Goal: Information Seeking & Learning: Understand process/instructions

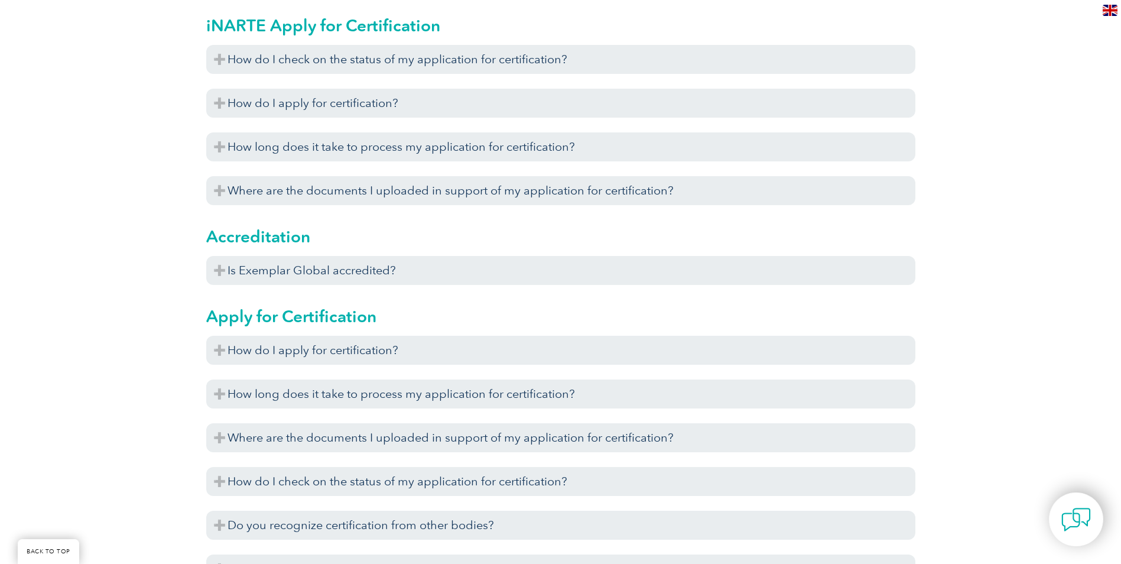
scroll to position [473, 0]
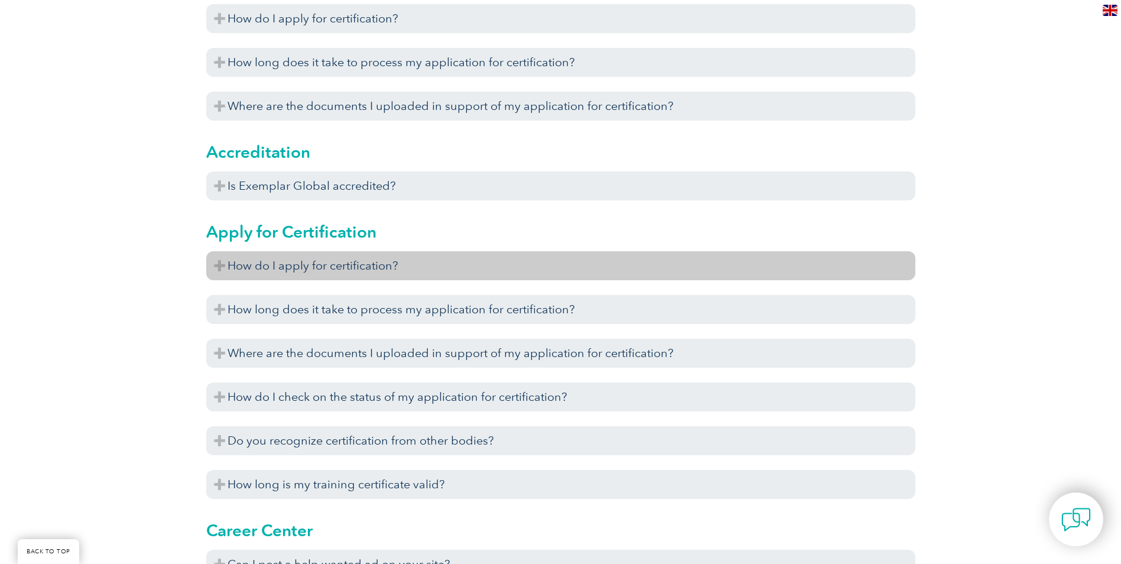
click at [369, 267] on h3 "How do I apply for certification?" at bounding box center [560, 265] width 709 height 29
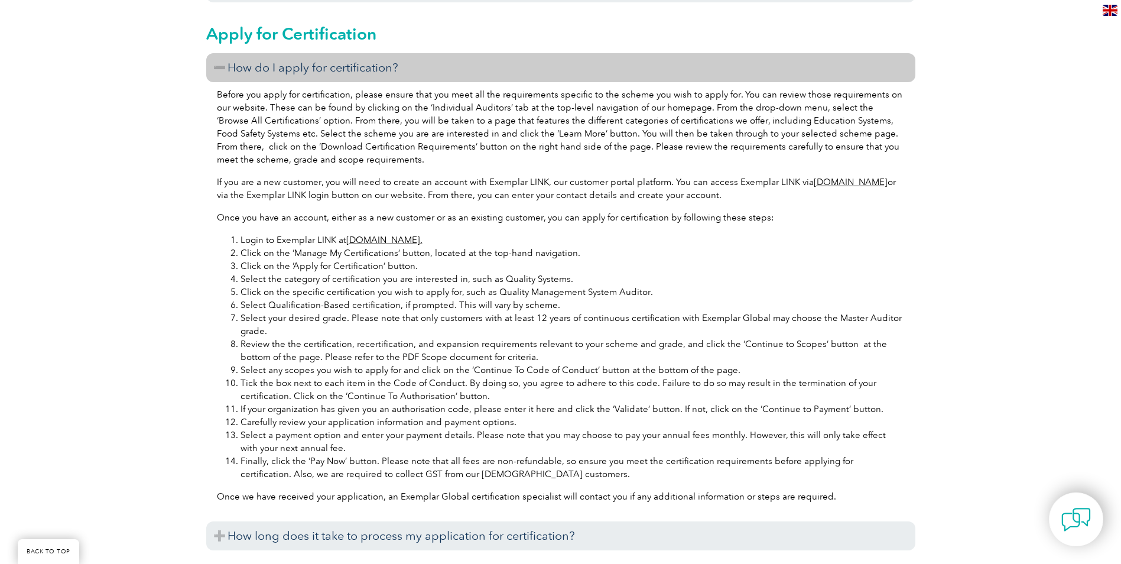
scroll to position [650, 0]
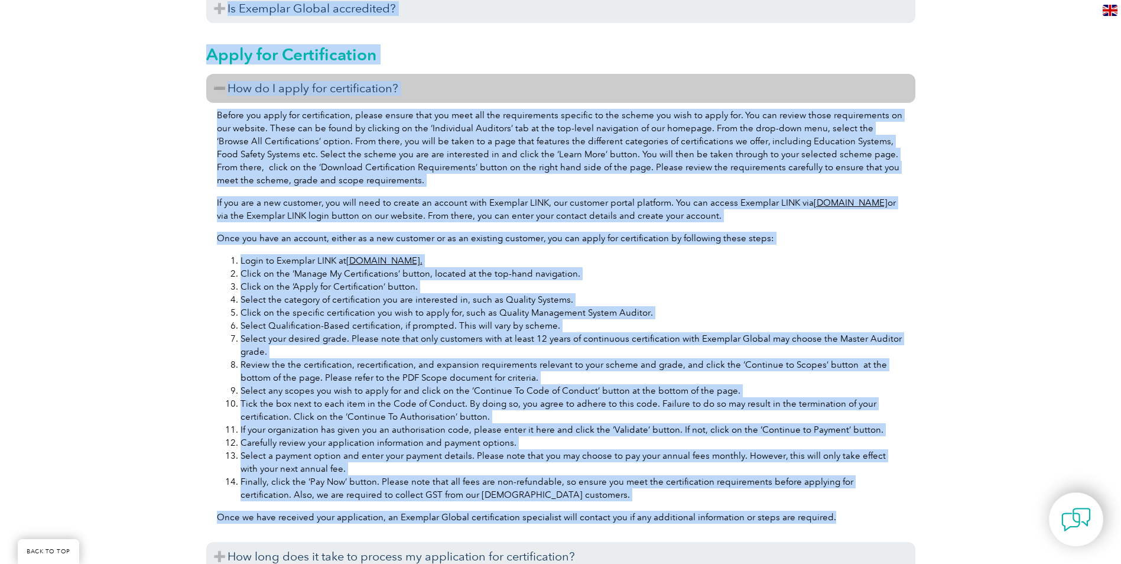
drag, startPoint x: 204, startPoint y: 56, endPoint x: 838, endPoint y: 532, distance: 792.6
copy div "Please check the list below for answers to frequently asked questions. If you’r…"
click at [564, 77] on h3 "How do I apply for certification?" at bounding box center [560, 88] width 709 height 29
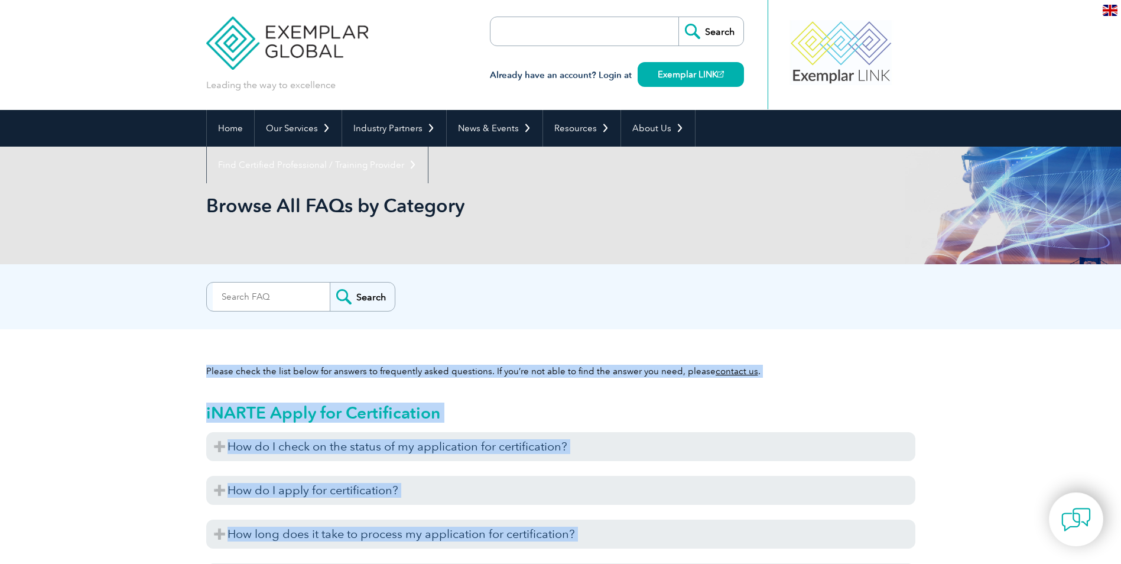
scroll to position [0, 0]
